Goal: Task Accomplishment & Management: Complete application form

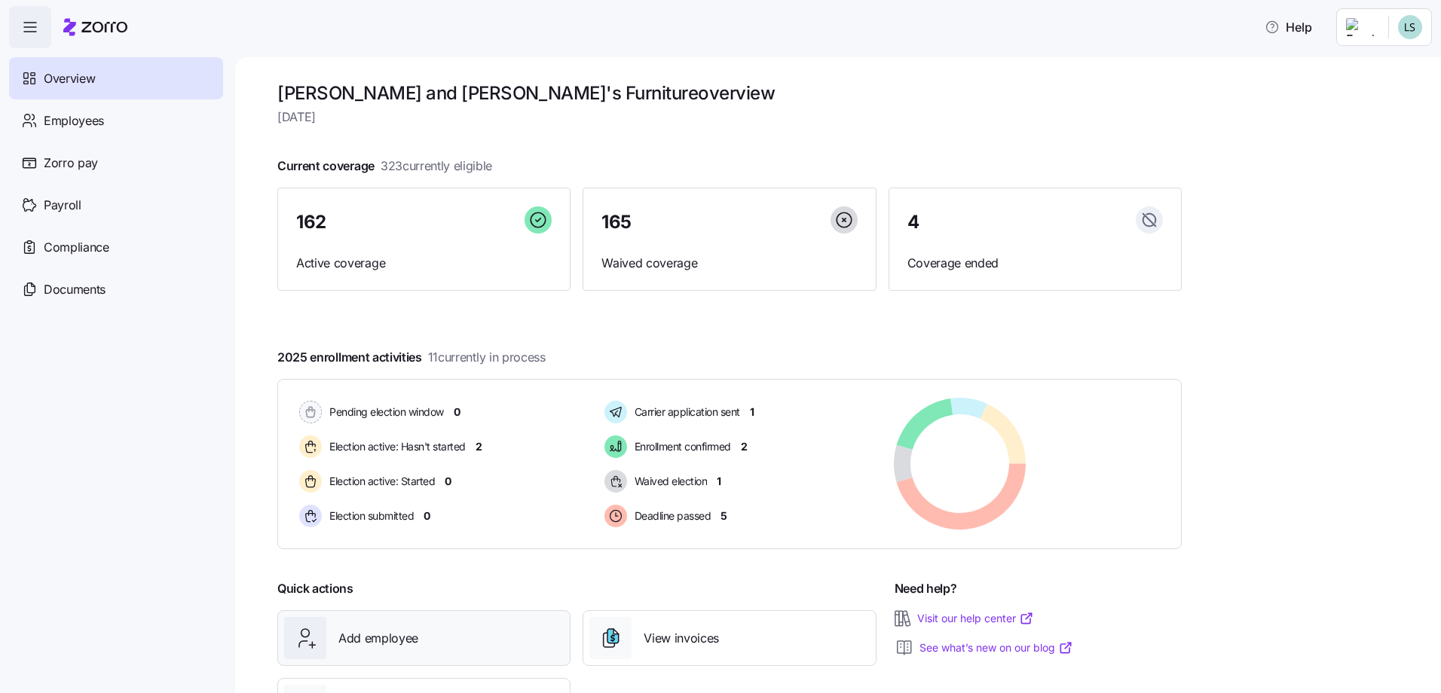
click at [362, 641] on span "Add employee" at bounding box center [378, 638] width 80 height 19
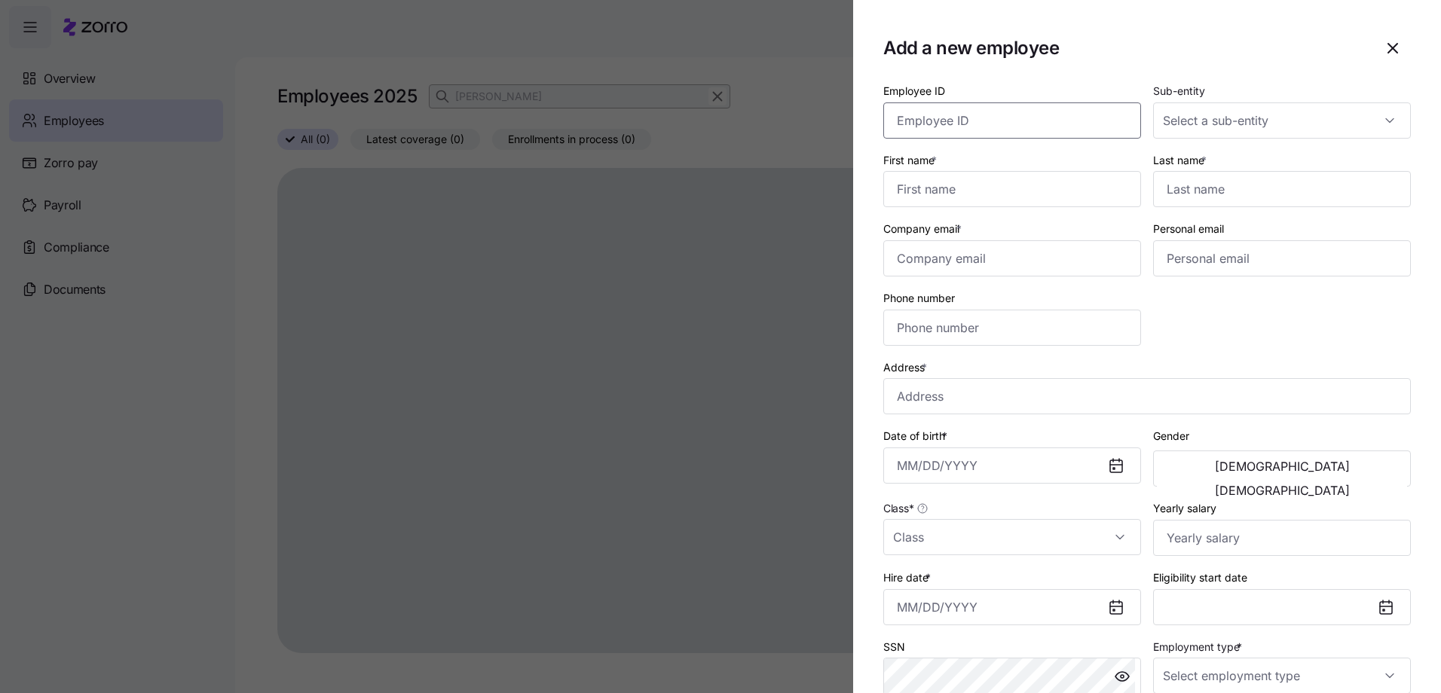
click at [1007, 120] on input "Employee ID" at bounding box center [1012, 120] width 258 height 36
type input "1252"
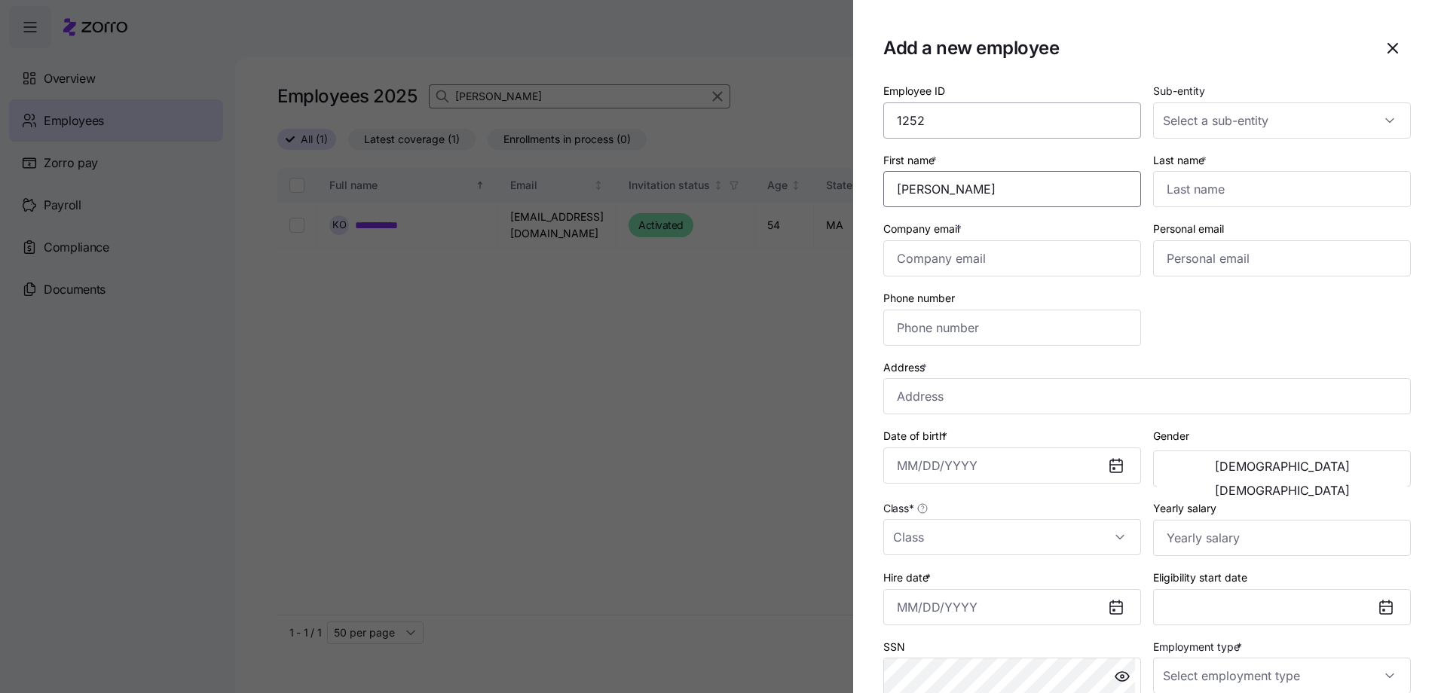
type input "[PERSON_NAME]"
type input "[EMAIL_ADDRESS][DOMAIN_NAME]"
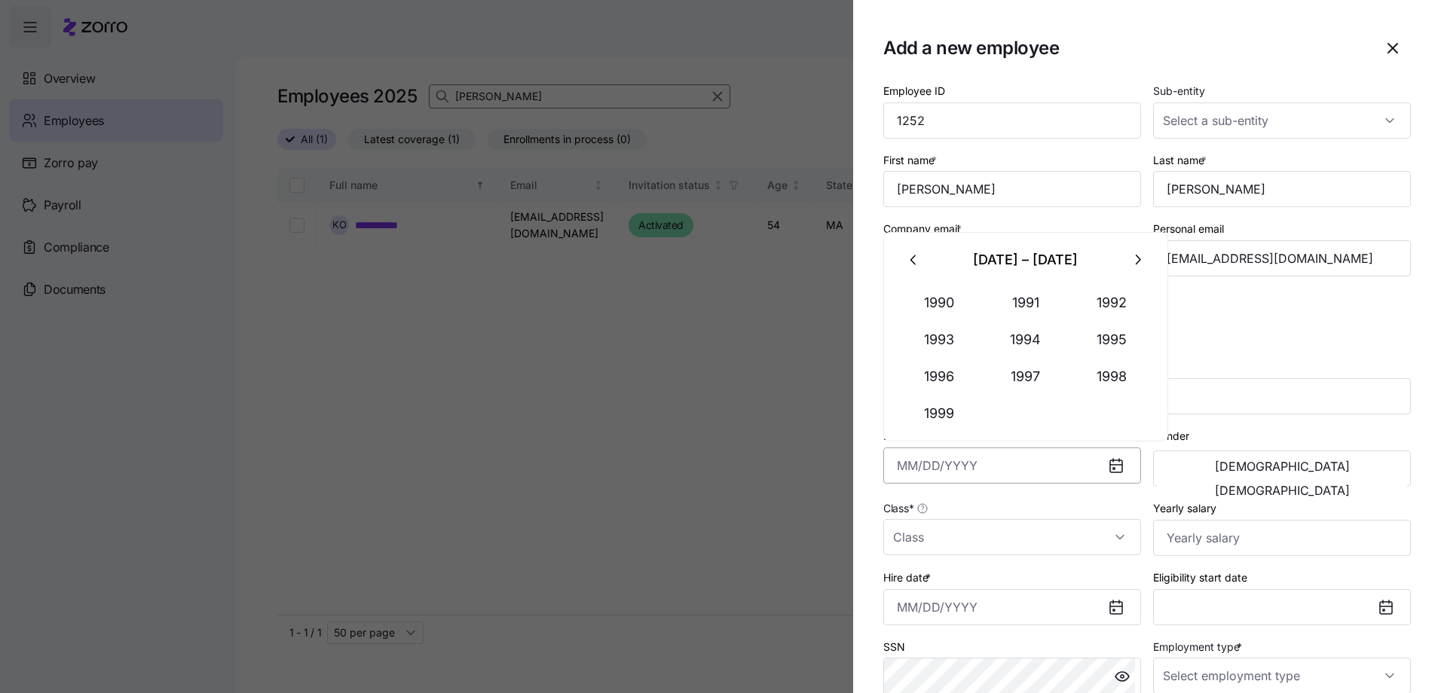
type input "[STREET_ADDRESS]"
type input "[DATE]"
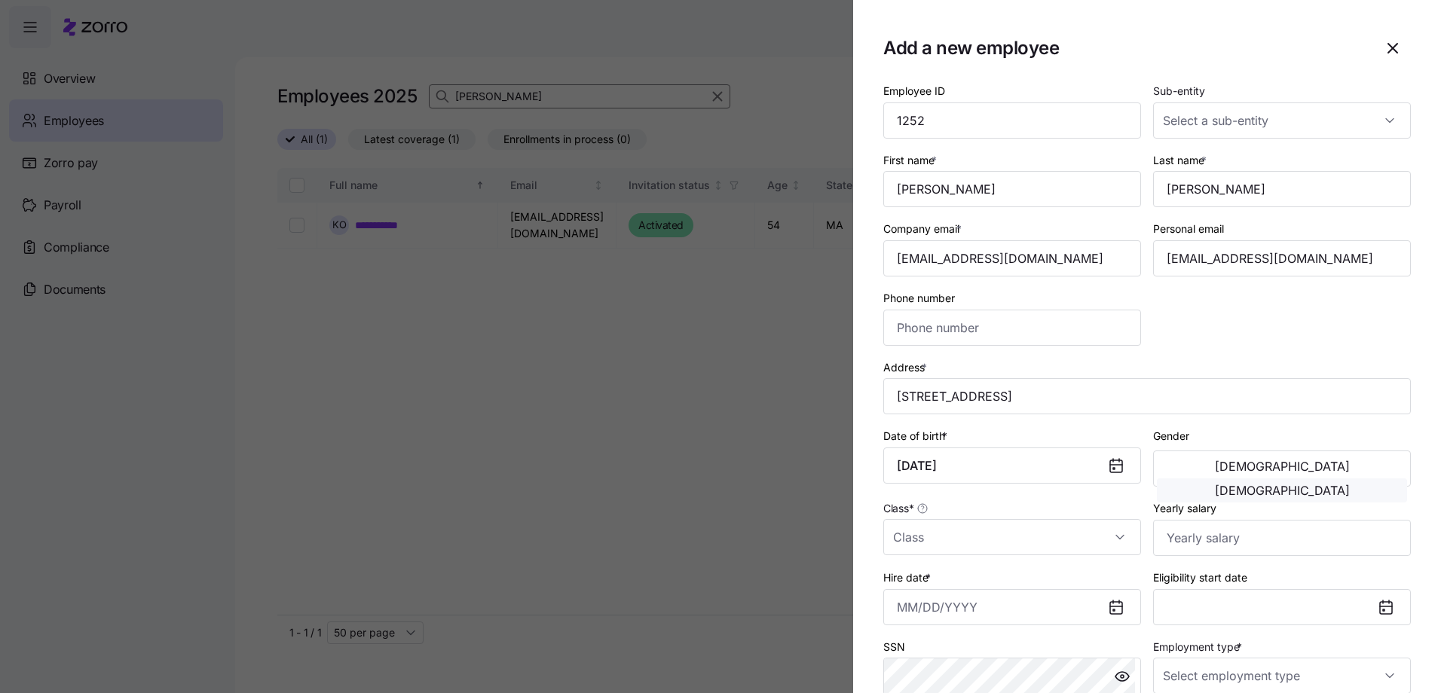
click at [1348, 484] on span "[DEMOGRAPHIC_DATA]" at bounding box center [1282, 490] width 135 height 12
click at [965, 398] on input "[STREET_ADDRESS]" at bounding box center [1146, 396] width 527 height 36
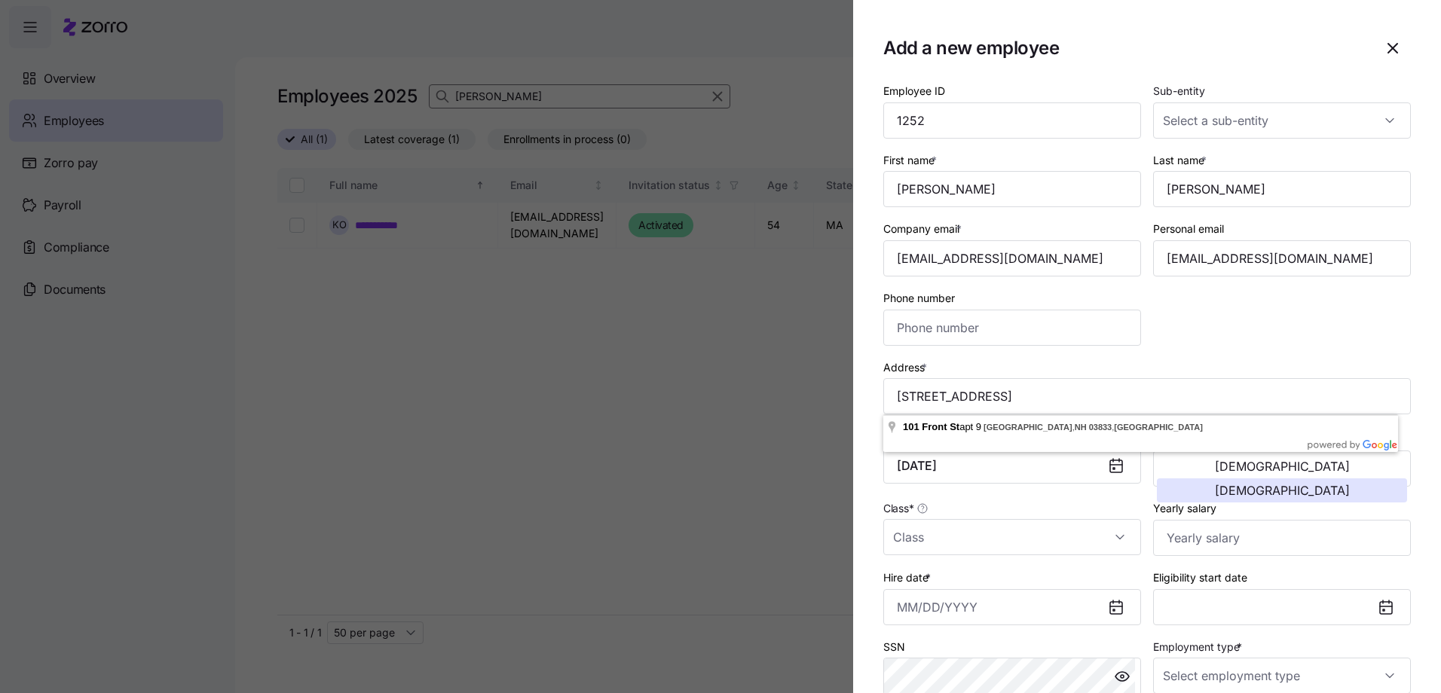
drag, startPoint x: 991, startPoint y: 429, endPoint x: 1004, endPoint y: 427, distance: 13.7
type input "[STREET_ADDRESS]"
click at [931, 542] on input "Class *" at bounding box center [1012, 537] width 258 height 36
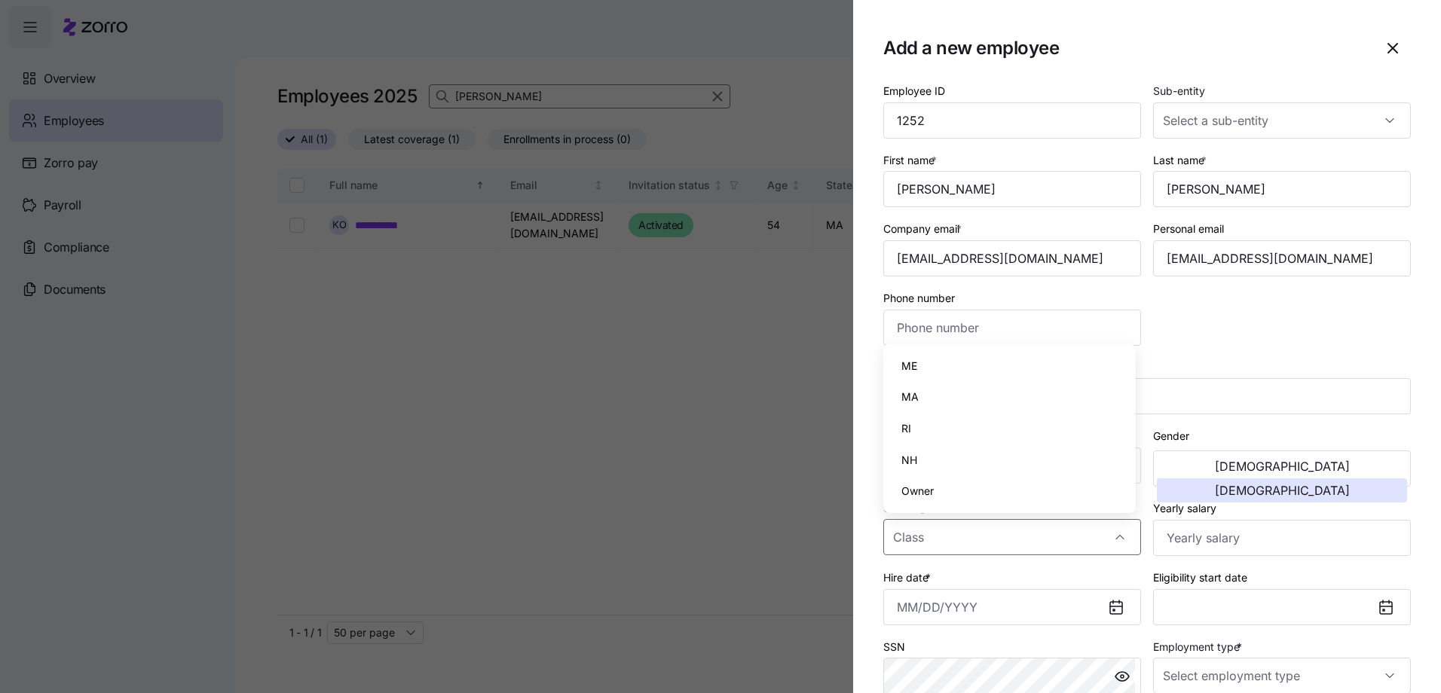
click at [909, 466] on span "NH" at bounding box center [909, 460] width 16 height 17
type input "NH"
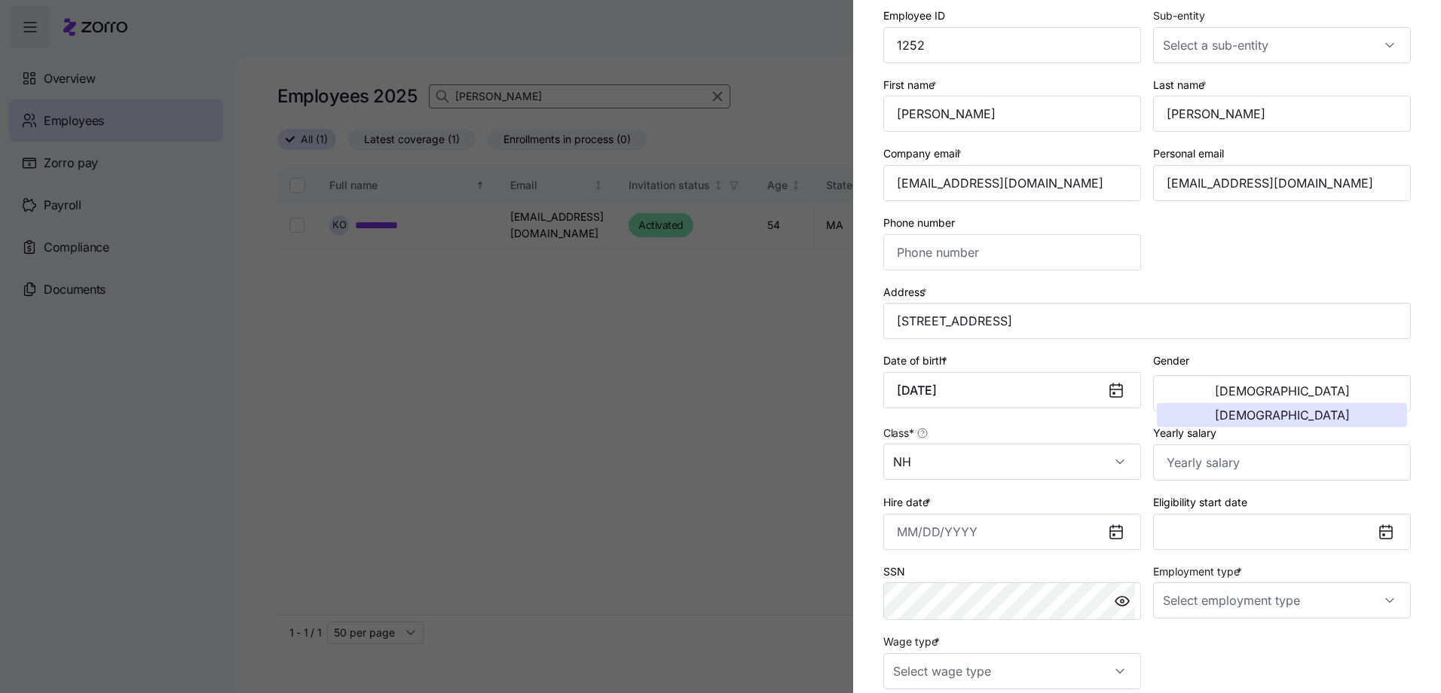
click at [1110, 532] on icon at bounding box center [1116, 533] width 12 height 12
click at [949, 536] on input "Hire date *" at bounding box center [1012, 532] width 258 height 36
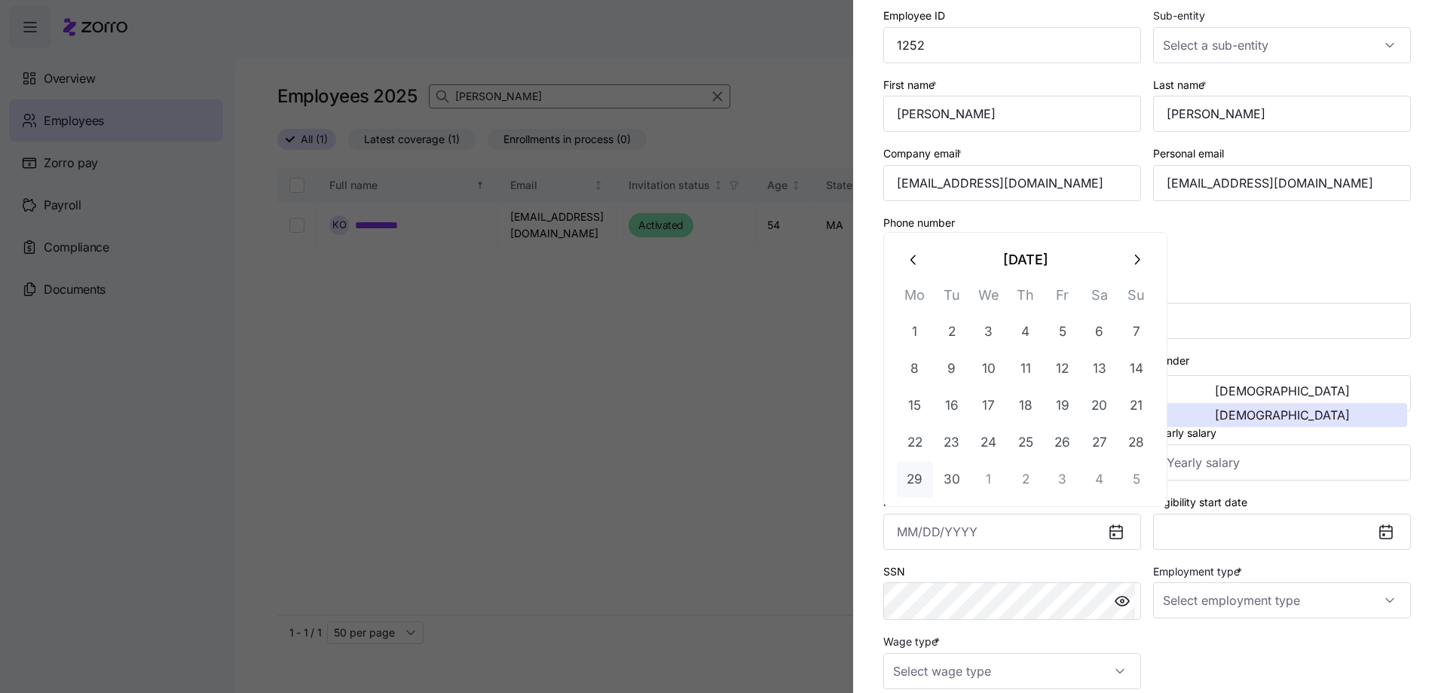
click at [913, 480] on button "29" at bounding box center [915, 479] width 36 height 36
type input "[DATE]"
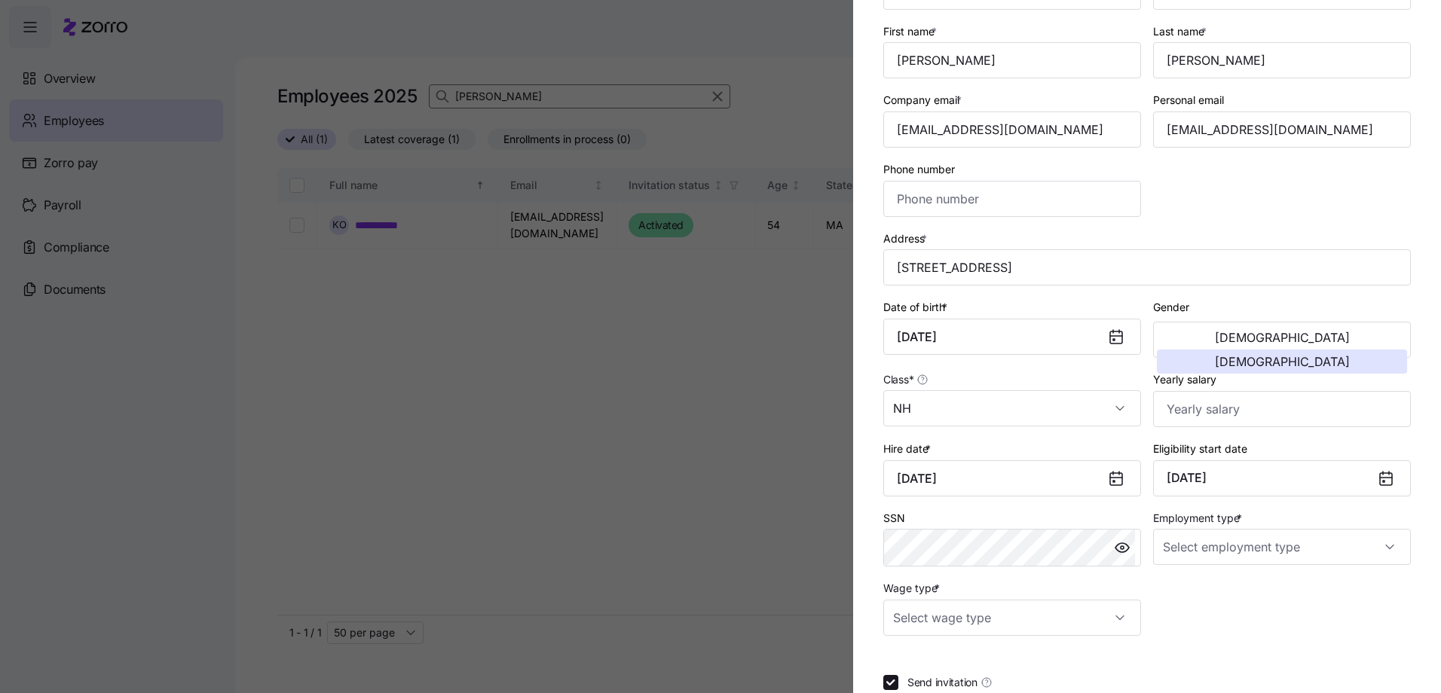
scroll to position [151, 0]
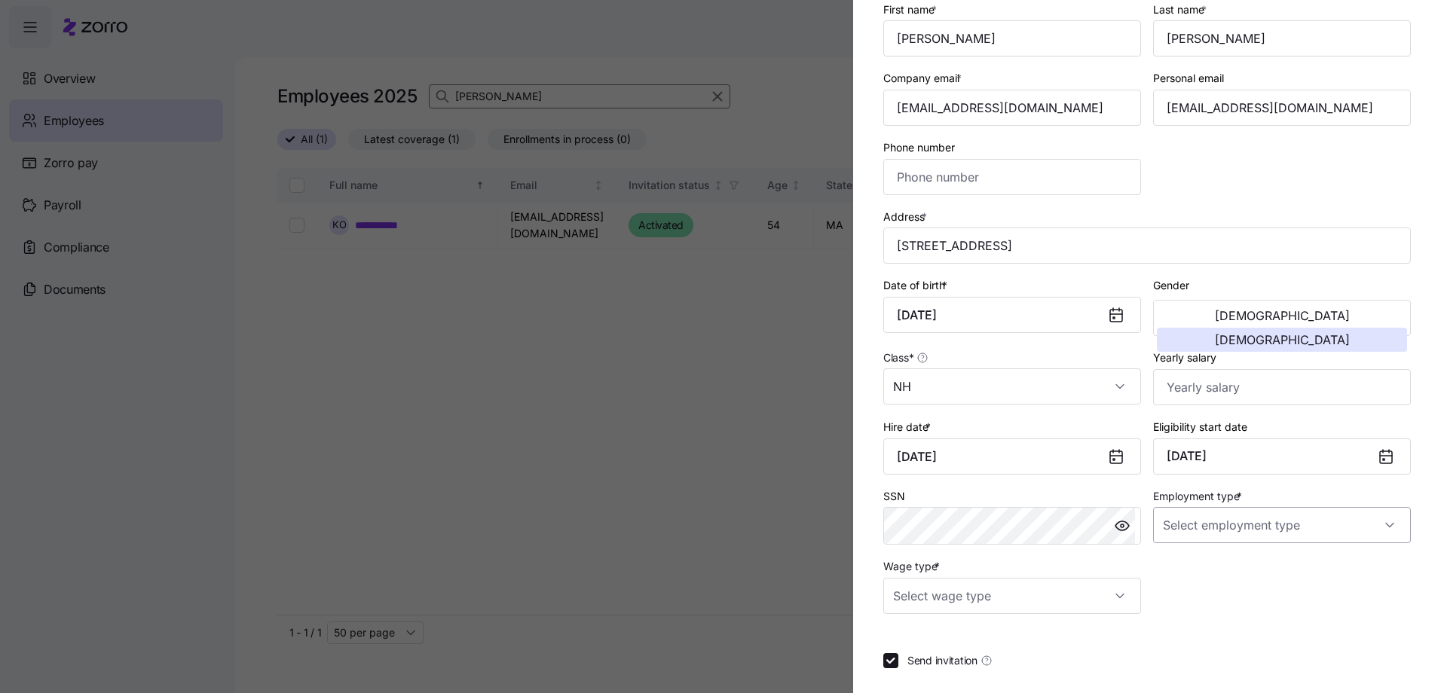
click at [1222, 529] on input "Employment type *" at bounding box center [1282, 525] width 258 height 36
click at [1198, 570] on span "Full Time" at bounding box center [1188, 571] width 44 height 17
type input "Full Time"
click at [1031, 594] on input "Wage type *" at bounding box center [1012, 596] width 258 height 36
click at [923, 549] on span "Hourly" at bounding box center [917, 550] width 32 height 17
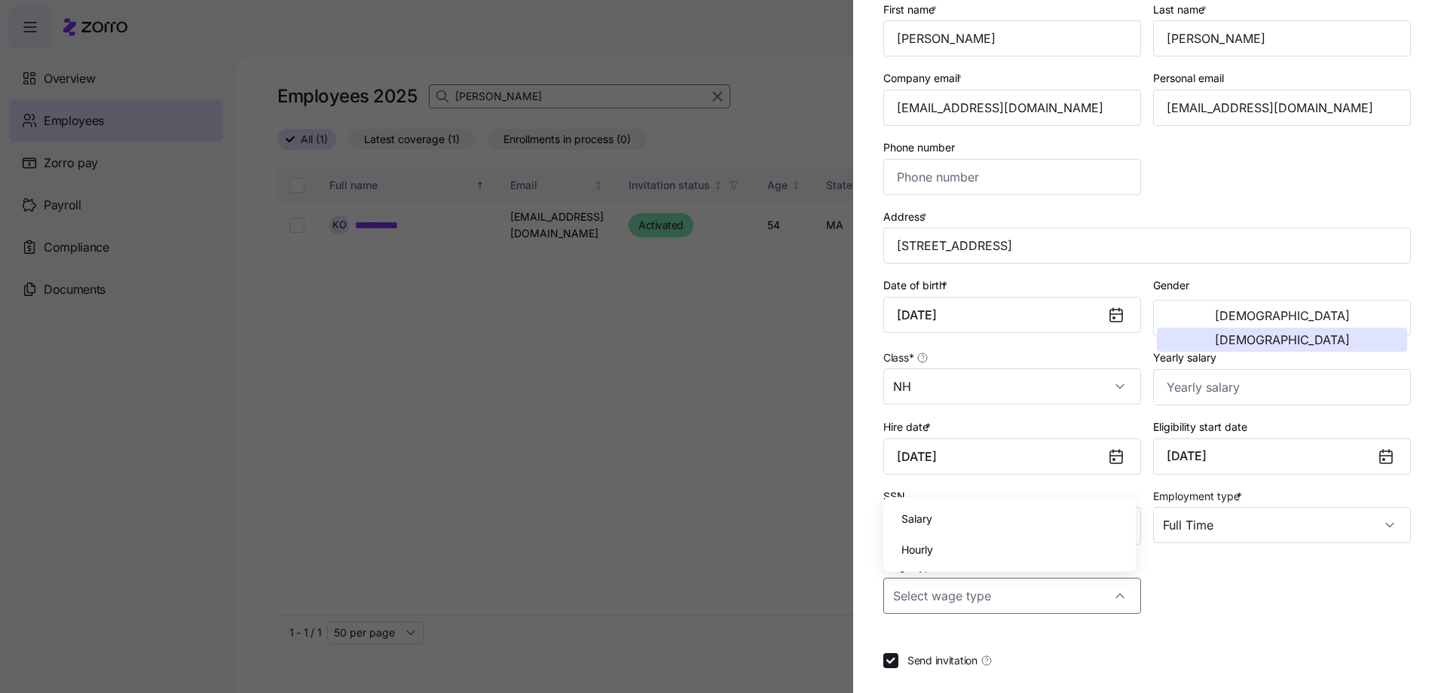
type input "Hourly"
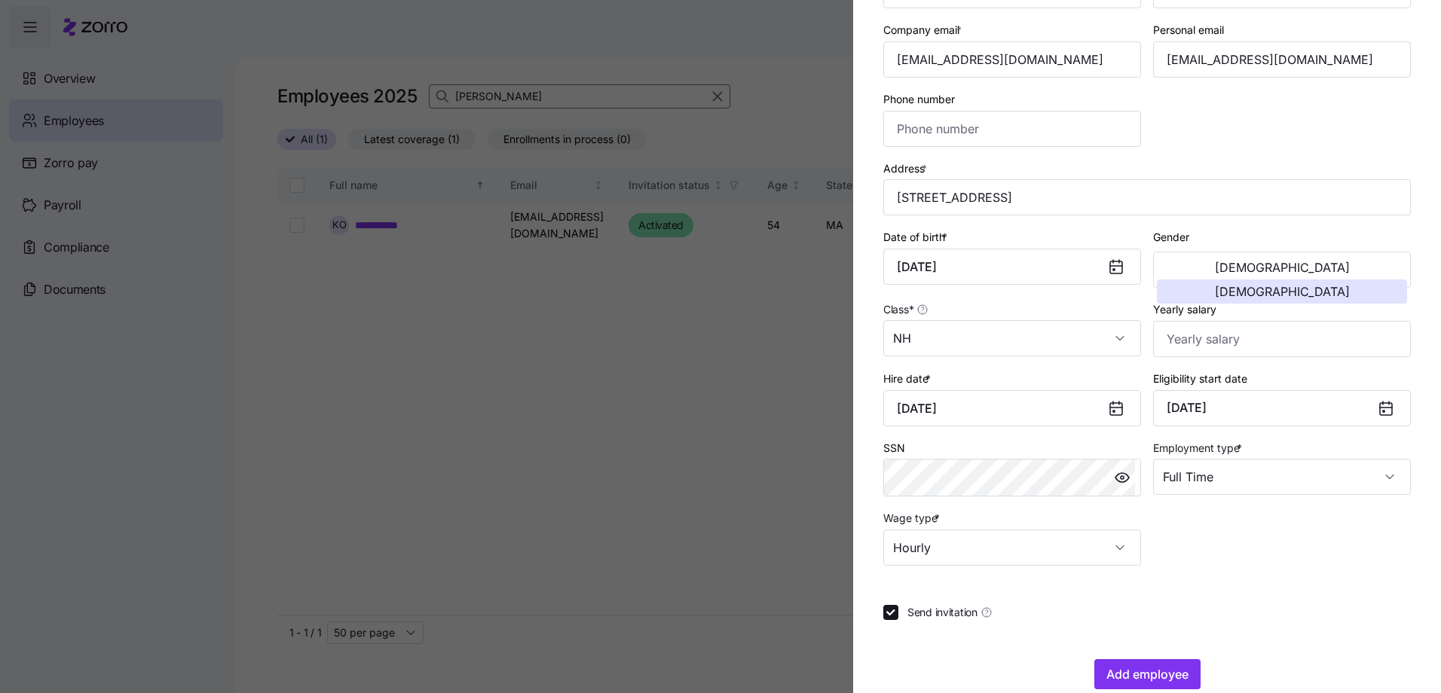
scroll to position [225, 0]
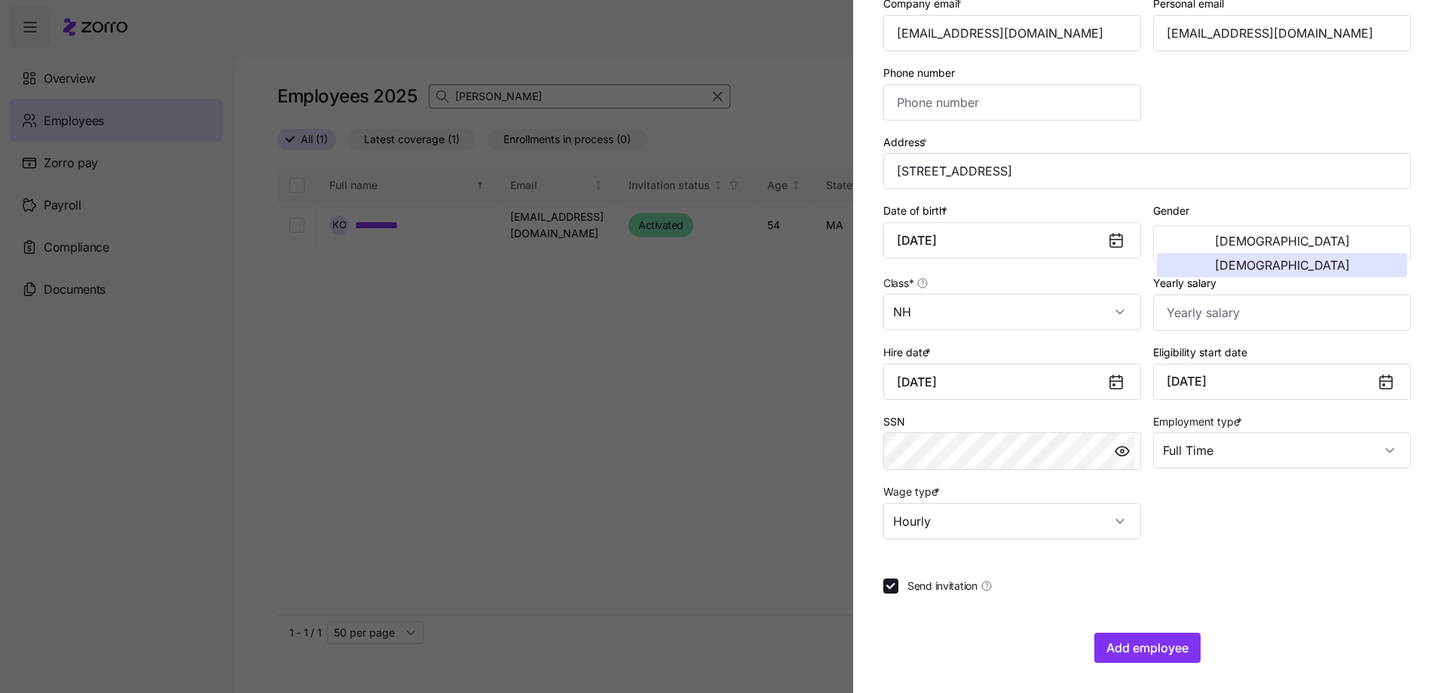
click at [1126, 663] on section "Add a new employee Employee ID 1252 Sub-entity First name * [PERSON_NAME] Last …" at bounding box center [1147, 346] width 588 height 693
click at [1148, 643] on span "Add employee" at bounding box center [1147, 648] width 82 height 18
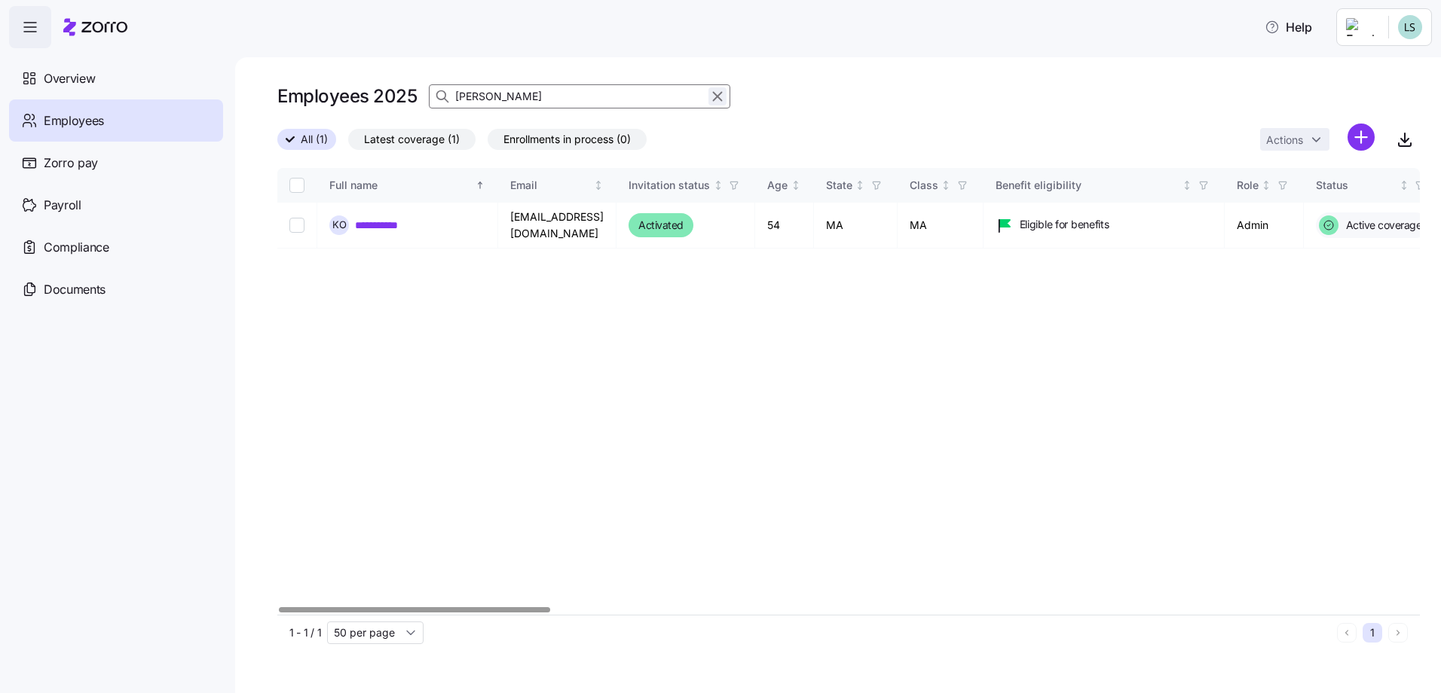
click at [717, 93] on icon "button" at bounding box center [717, 96] width 17 height 18
click at [328, 136] on span "All (1)" at bounding box center [314, 140] width 27 height 20
click at [277, 144] on input "All (1)" at bounding box center [277, 144] width 0 height 0
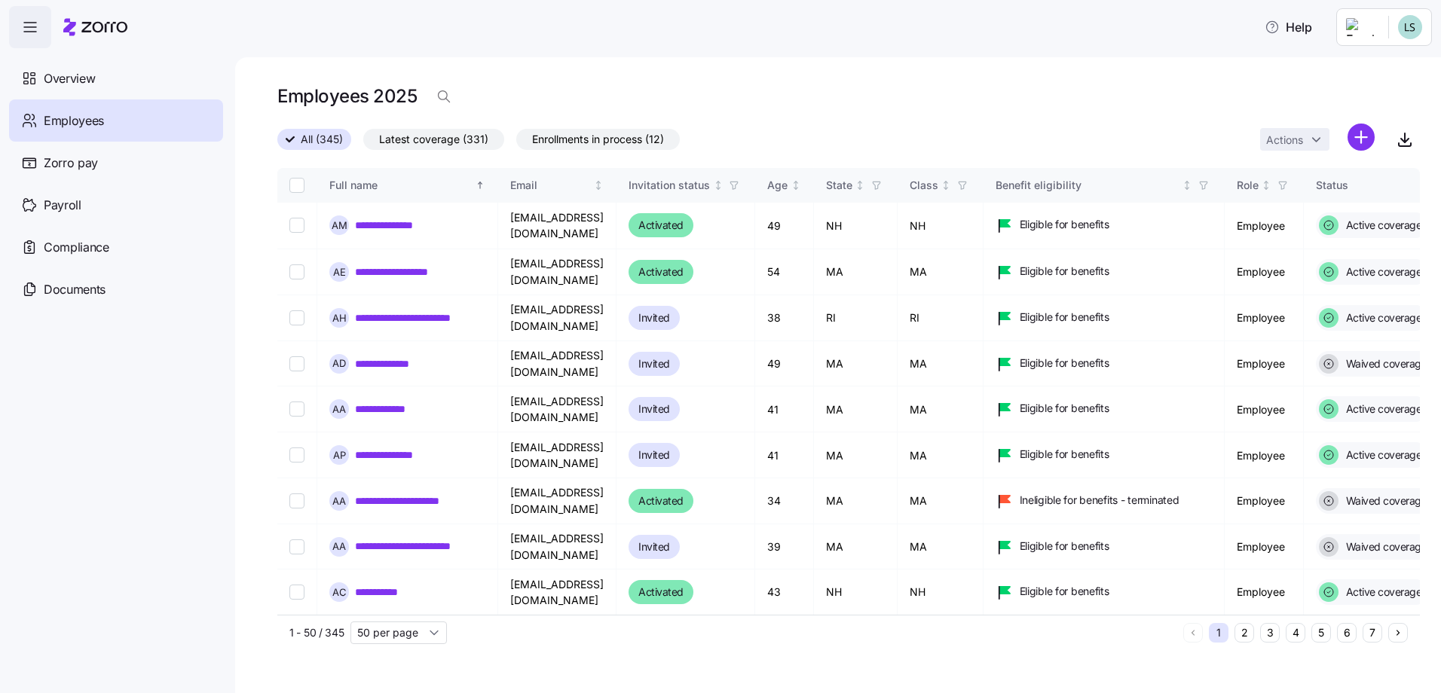
click at [1392, 26] on html "**********" at bounding box center [720, 342] width 1441 height 684
click at [1349, 148] on div "Log out" at bounding box center [1349, 153] width 59 height 17
